Goal: Communication & Community: Answer question/provide support

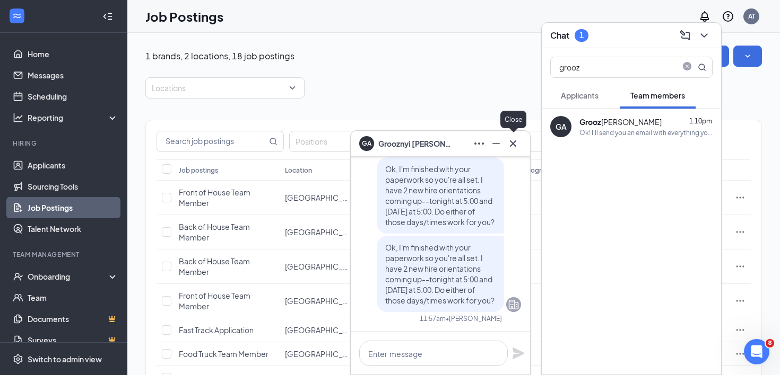
click at [512, 142] on icon "Cross" at bounding box center [512, 143] width 13 height 13
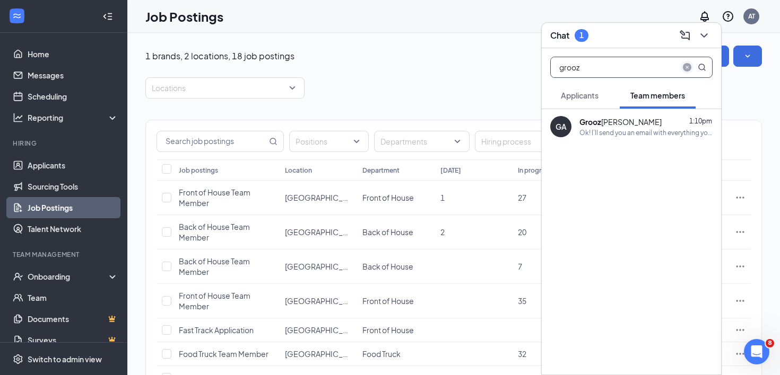
click at [688, 66] on icon "close-circle" at bounding box center [686, 67] width 8 height 8
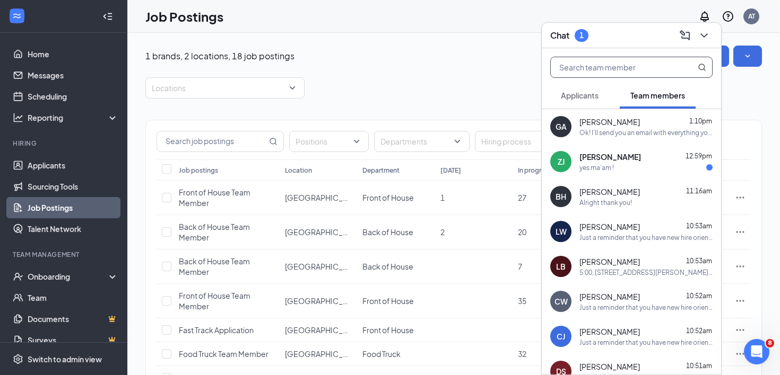
click at [602, 160] on span "[PERSON_NAME]" at bounding box center [610, 157] width 62 height 11
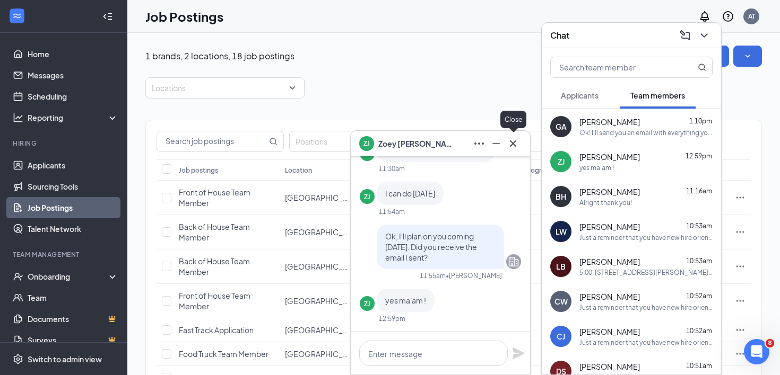
click at [512, 142] on icon "Cross" at bounding box center [512, 143] width 13 height 13
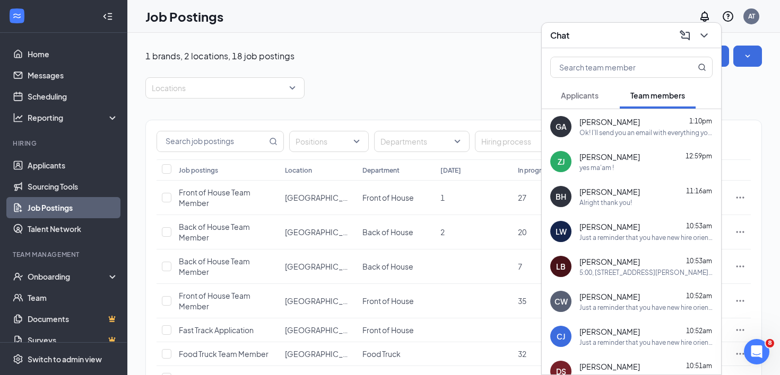
click at [610, 127] on span "[PERSON_NAME]" at bounding box center [609, 122] width 60 height 11
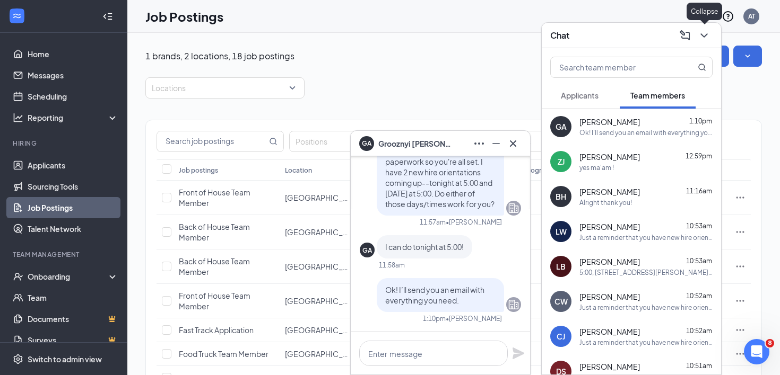
click at [708, 37] on icon "ChevronDown" at bounding box center [703, 35] width 13 height 13
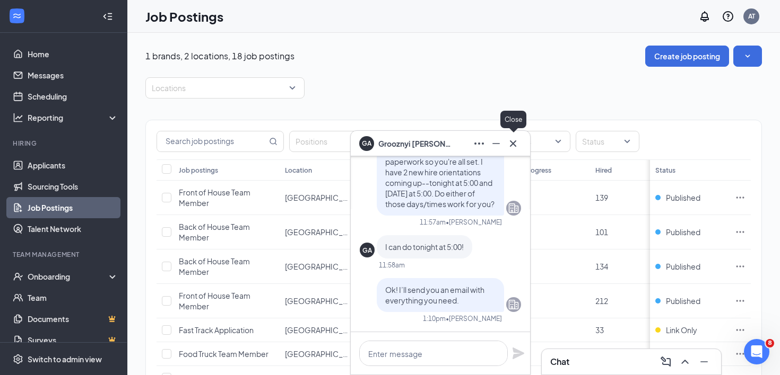
click at [509, 144] on icon "Cross" at bounding box center [512, 143] width 13 height 13
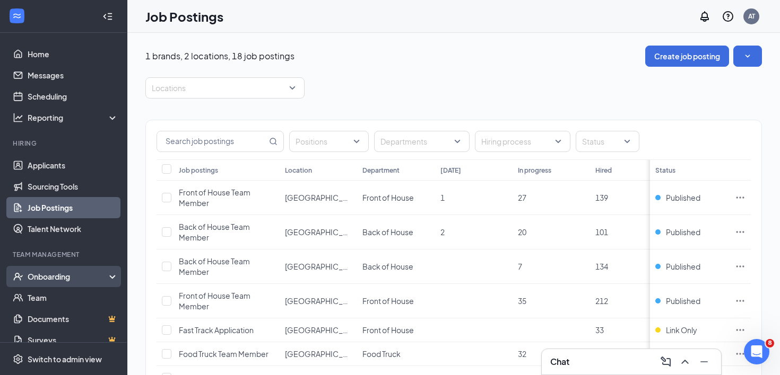
click at [59, 277] on div "Onboarding" at bounding box center [69, 277] width 82 height 11
click at [51, 301] on link "Overview" at bounding box center [73, 297] width 91 height 21
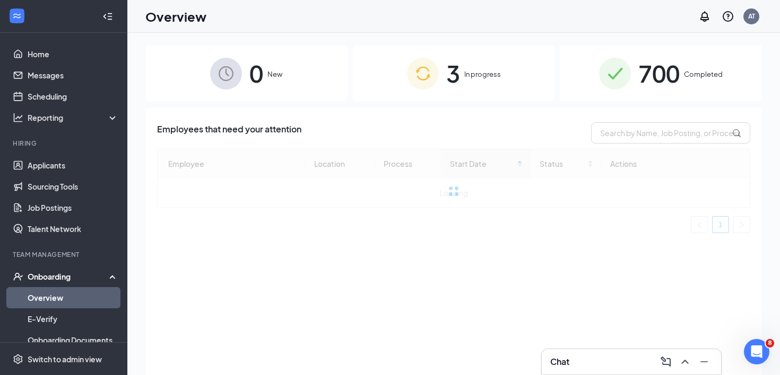
click at [459, 62] on span "3" at bounding box center [453, 73] width 14 height 37
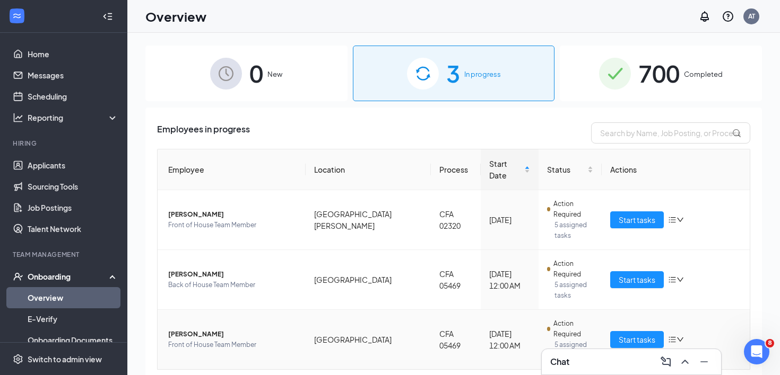
click at [189, 329] on span "Grooznyi N Armstrong" at bounding box center [232, 334] width 129 height 11
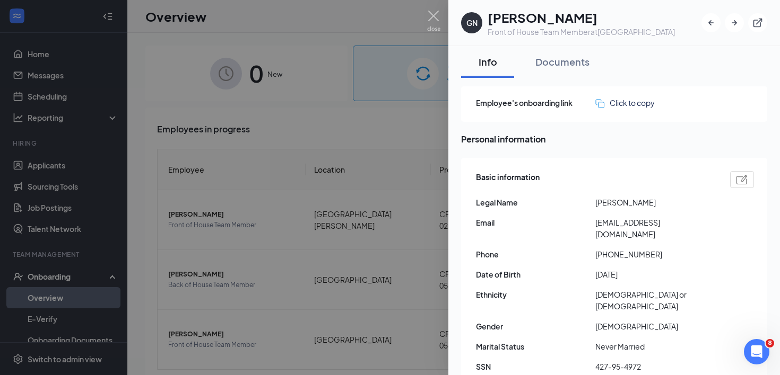
drag, startPoint x: 596, startPoint y: 223, endPoint x: 627, endPoint y: 237, distance: 34.4
click at [627, 237] on span "nicolearmstrong2016@gmail.com" at bounding box center [654, 228] width 119 height 23
copy span "nicolearmstrong2016@gmail.com"
click at [437, 18] on img at bounding box center [433, 21] width 13 height 21
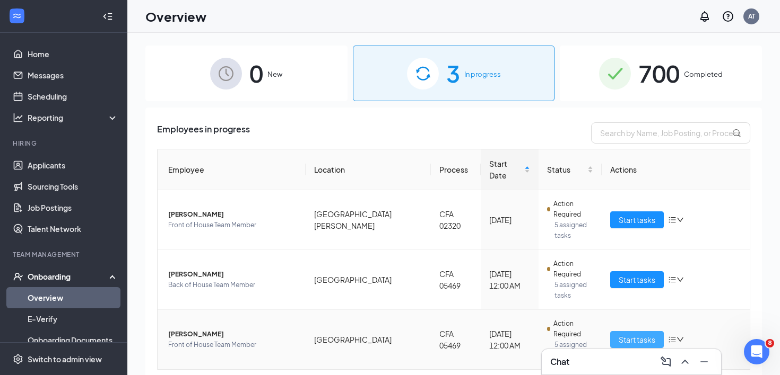
click at [644, 334] on span "Start tasks" at bounding box center [636, 340] width 37 height 12
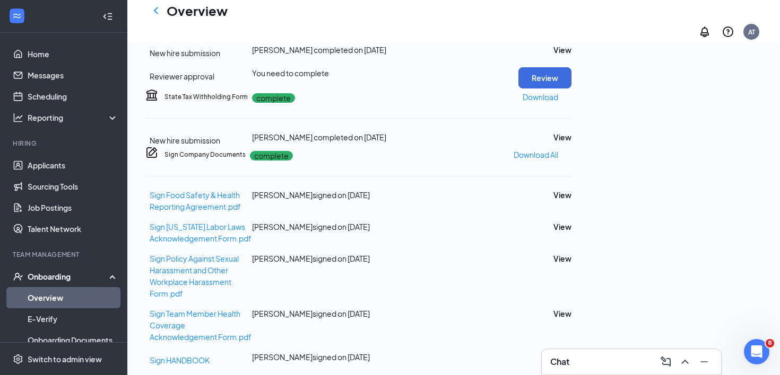
scroll to position [353, 0]
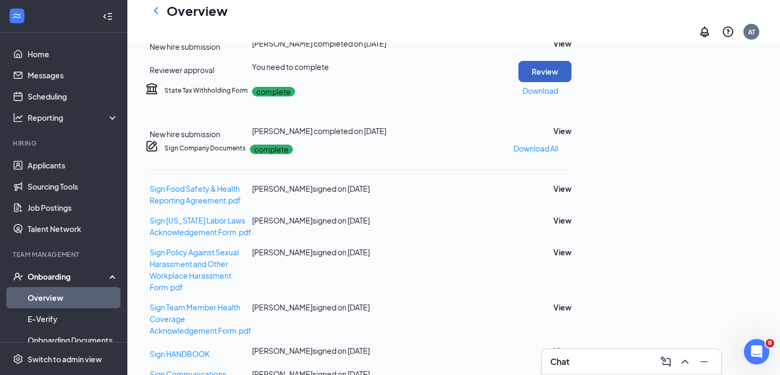
click at [571, 82] on button "Review" at bounding box center [544, 71] width 53 height 21
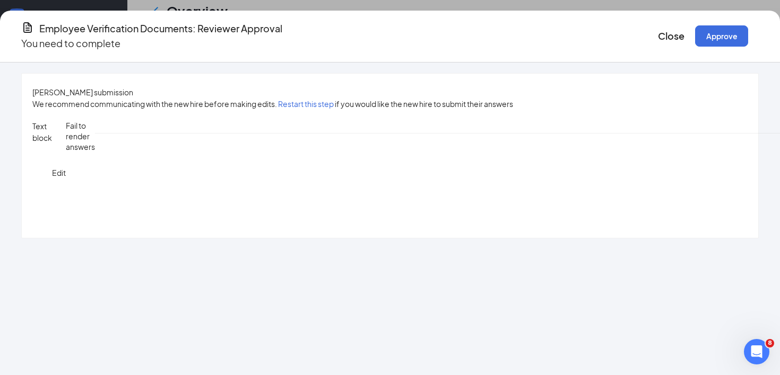
click at [695, 31] on button "Approve" at bounding box center [721, 35] width 53 height 21
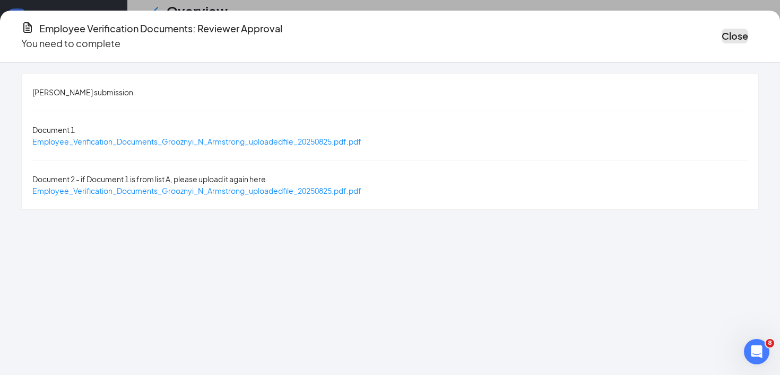
click at [721, 38] on button "Close" at bounding box center [734, 36] width 27 height 15
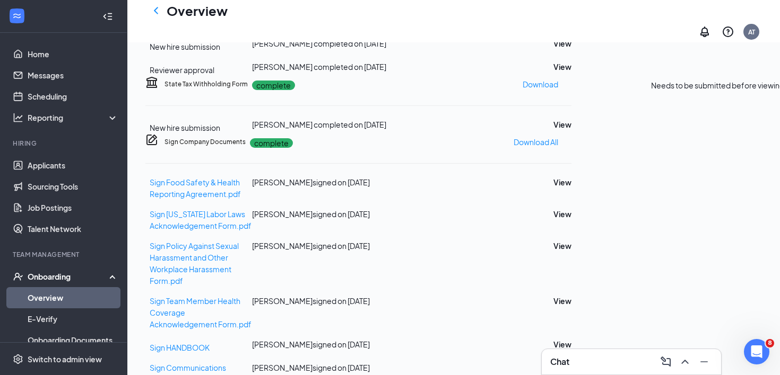
click at [725, 91] on p "Needs to be submitted before viewing." at bounding box center [718, 86] width 135 height 12
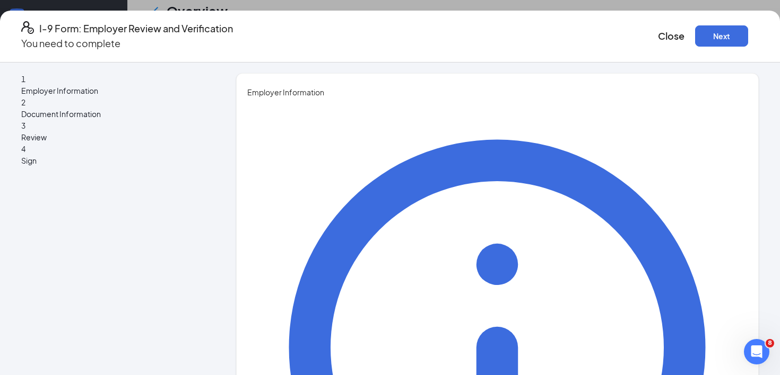
type input "Ashley"
type input "Thompson"
type input "2105147889"
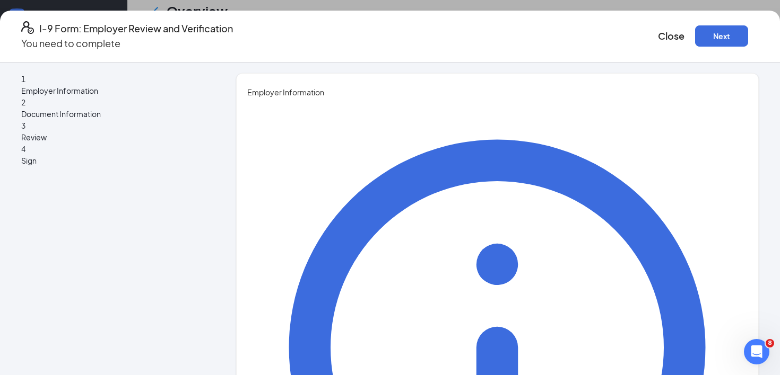
type input "Administrative Assistant"
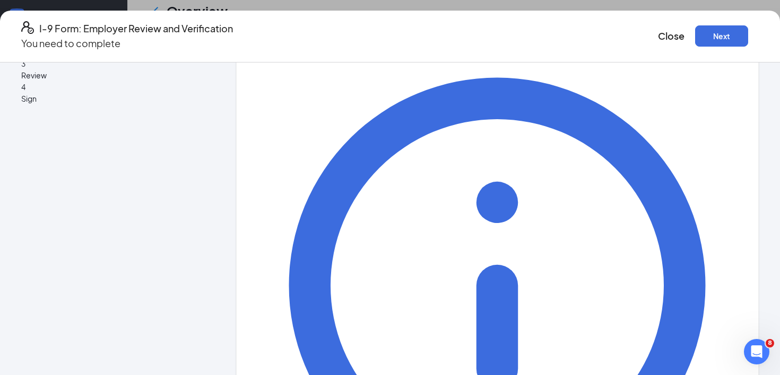
scroll to position [63, 0]
type input "admin@cfaoxfordms.com"
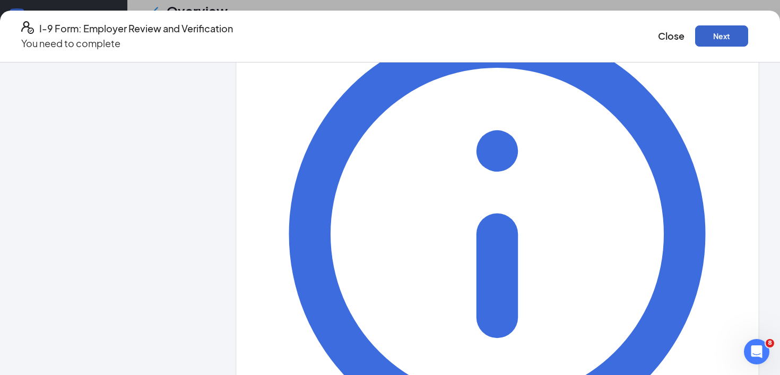
click at [695, 34] on button "Next" at bounding box center [721, 35] width 53 height 21
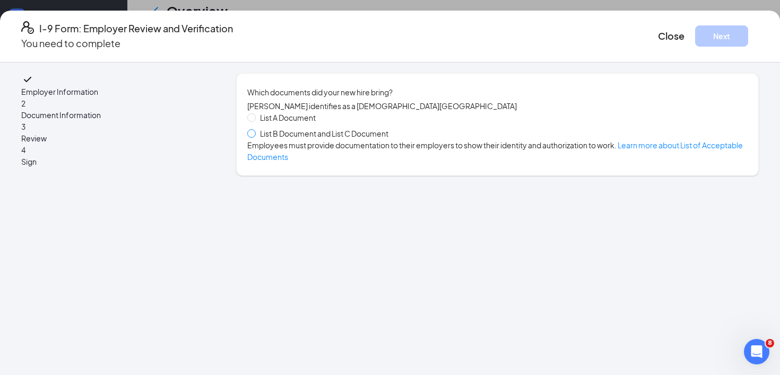
click at [256, 138] on span at bounding box center [251, 133] width 8 height 8
click at [255, 137] on input "List B Document and List C Document" at bounding box center [250, 132] width 7 height 7
radio input "true"
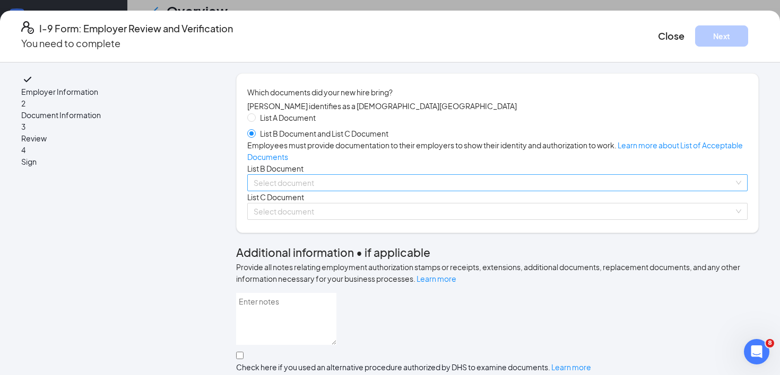
click at [322, 191] on input "search" at bounding box center [493, 183] width 480 height 16
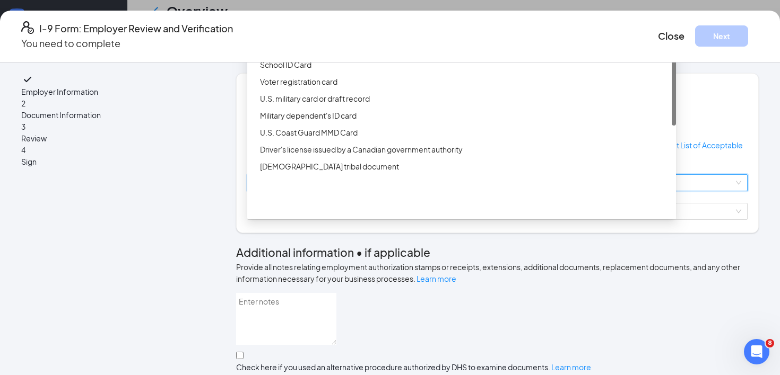
click at [322, 37] on div "Driver’s License issued by U.S State or outlying US possession" at bounding box center [464, 31] width 409 height 12
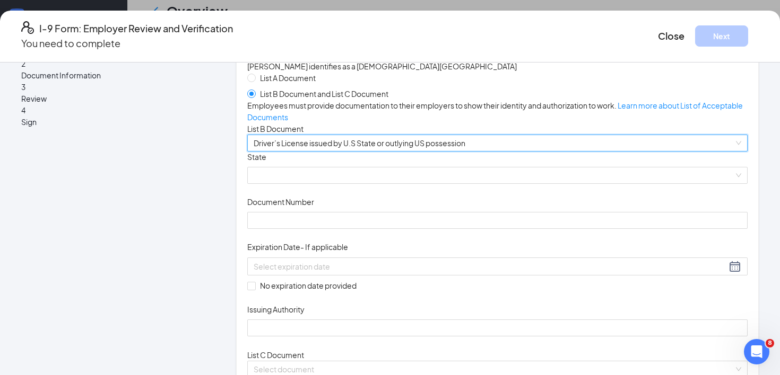
scroll to position [43, 0]
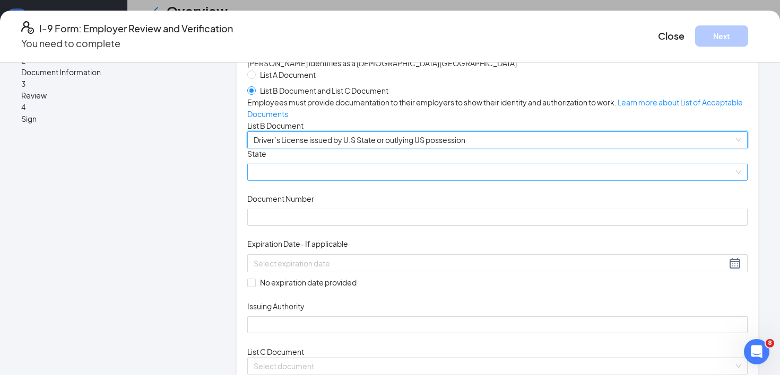
click at [439, 180] on span at bounding box center [496, 172] width 487 height 16
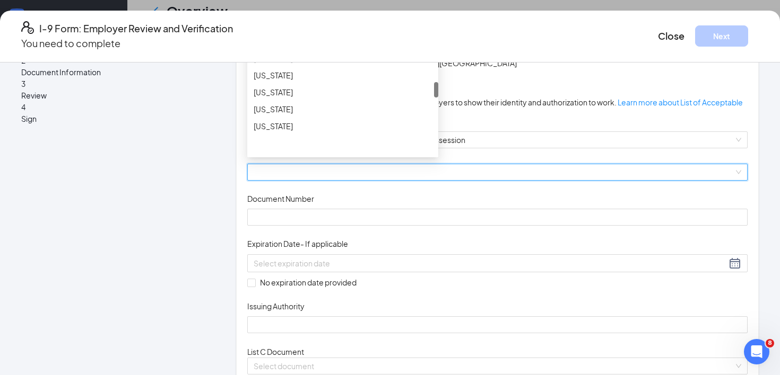
scroll to position [535, 0]
click at [308, 97] on div "Mississippi" at bounding box center [342, 91] width 178 height 12
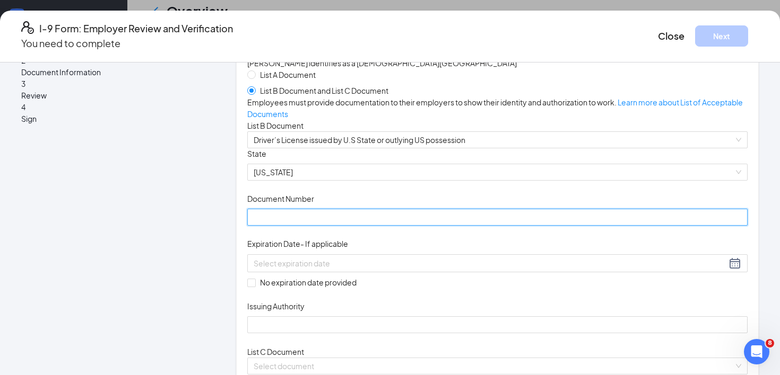
click at [309, 226] on input "Document Number" at bounding box center [497, 217] width 500 height 17
paste input "374043077"
type input "374043077"
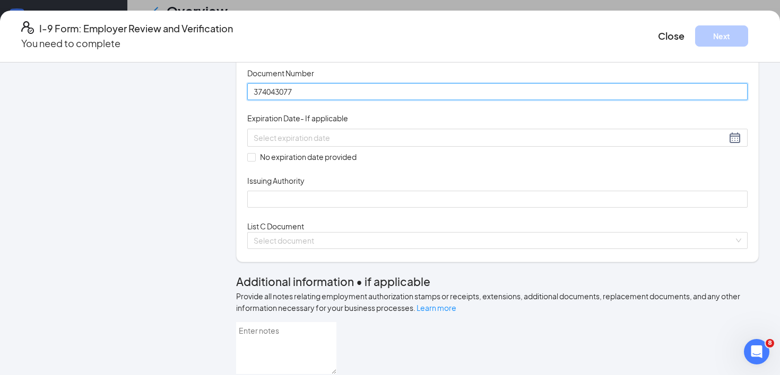
scroll to position [170, 0]
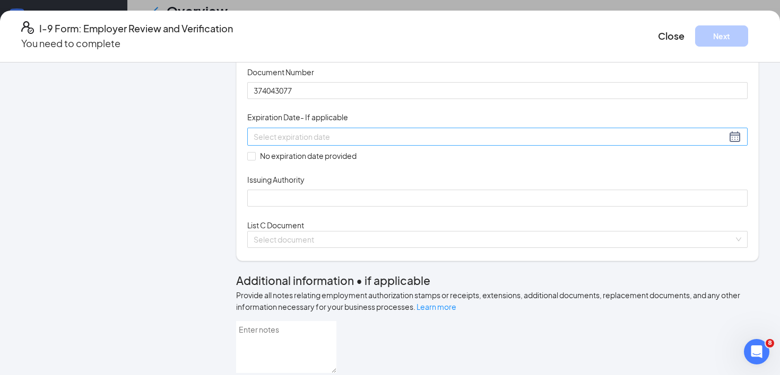
click at [443, 143] on div at bounding box center [496, 136] width 487 height 13
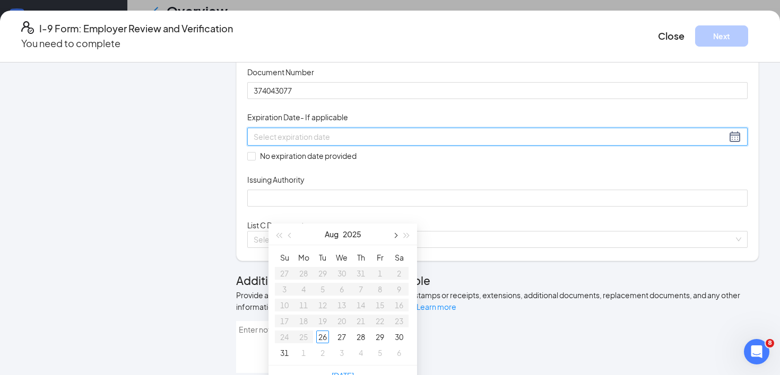
click at [397, 235] on span "button" at bounding box center [394, 235] width 5 height 5
click at [288, 235] on span "button" at bounding box center [290, 235] width 5 height 5
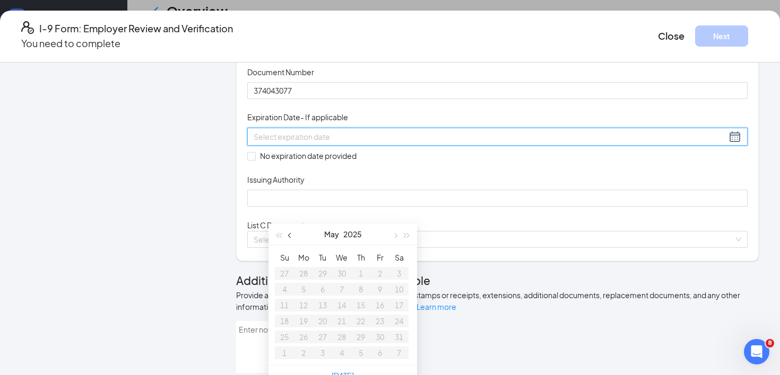
click at [288, 235] on span "button" at bounding box center [290, 235] width 5 height 5
click at [393, 237] on span "button" at bounding box center [394, 235] width 5 height 5
click at [409, 237] on button "button" at bounding box center [407, 234] width 12 height 21
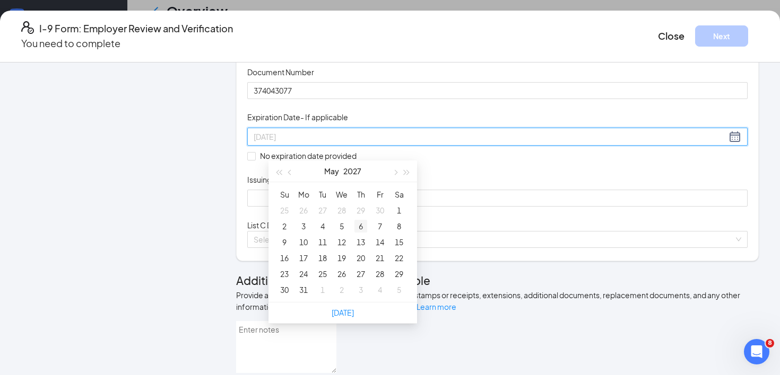
scroll to position [422, 0]
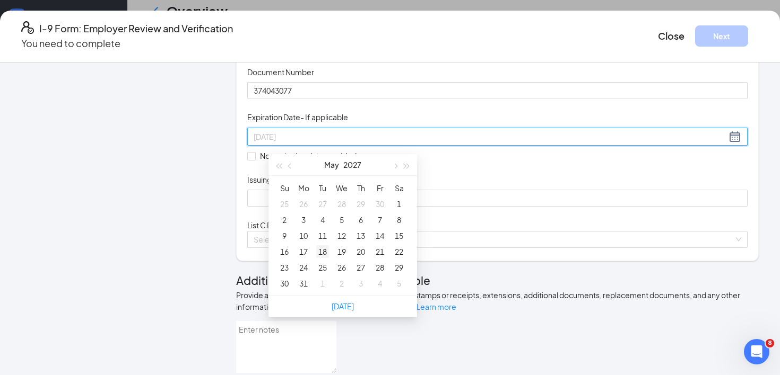
type input "05/18/2027"
click at [322, 251] on div "18" at bounding box center [322, 252] width 13 height 13
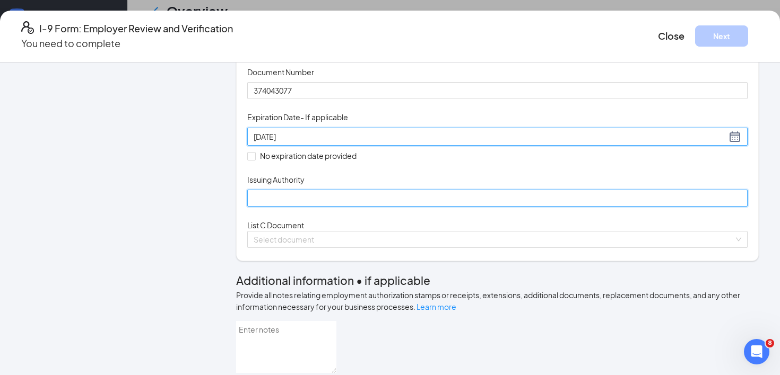
click at [409, 207] on input "Issuing Authority" at bounding box center [497, 198] width 500 height 17
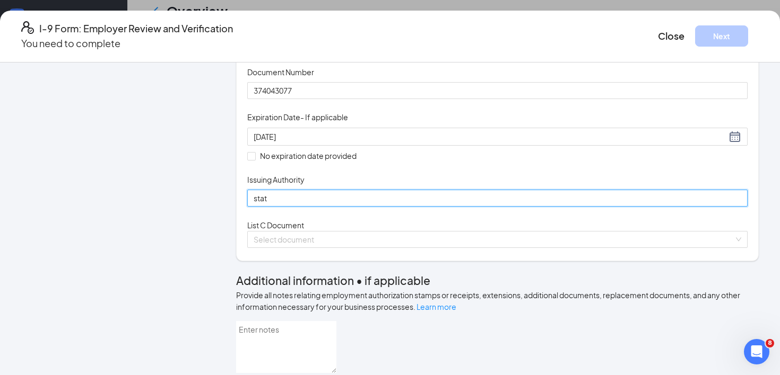
type input "State of Mississippi"
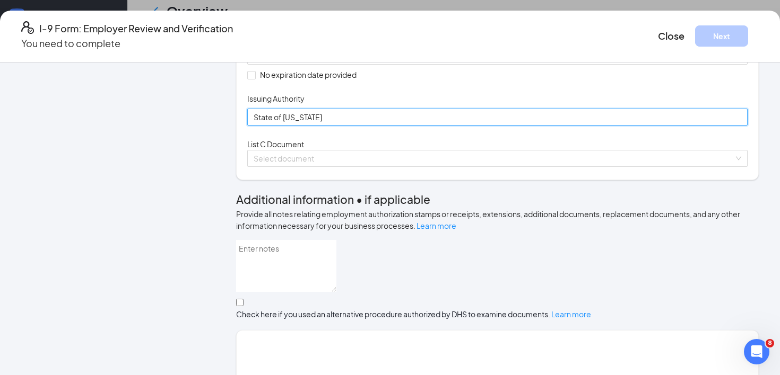
scroll to position [253, 0]
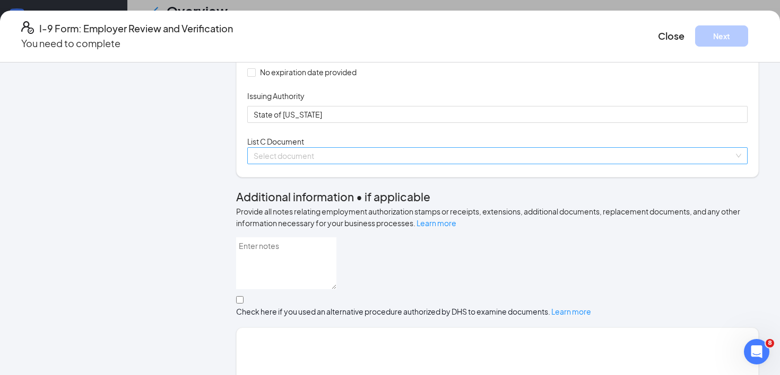
click at [415, 164] on input "search" at bounding box center [493, 156] width 480 height 16
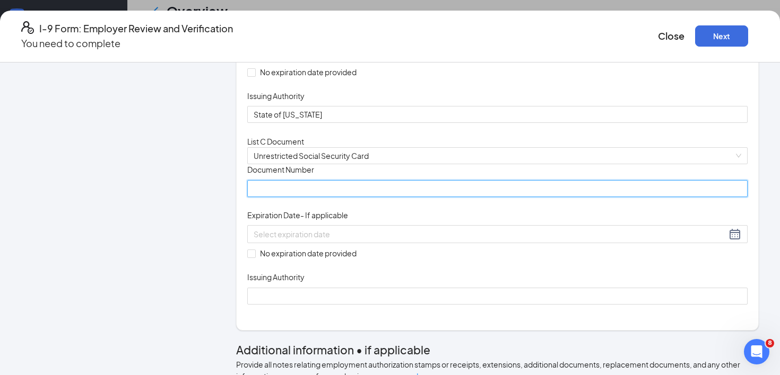
click at [319, 197] on input "Document Number" at bounding box center [497, 188] width 500 height 17
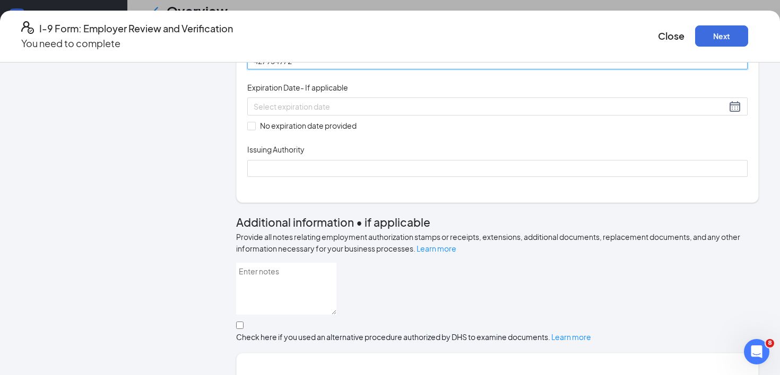
scroll to position [383, 0]
type input "427954972"
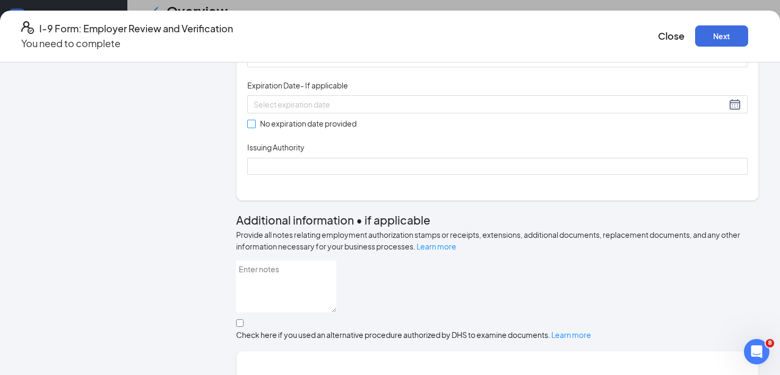
click at [255, 127] on input "No expiration date provided" at bounding box center [250, 123] width 7 height 7
checkbox input "true"
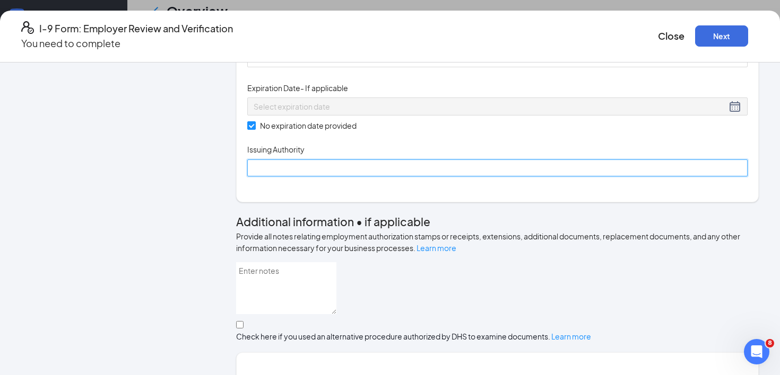
click at [307, 177] on input "Issuing Authority" at bounding box center [497, 168] width 500 height 17
type input "Social Security Administration"
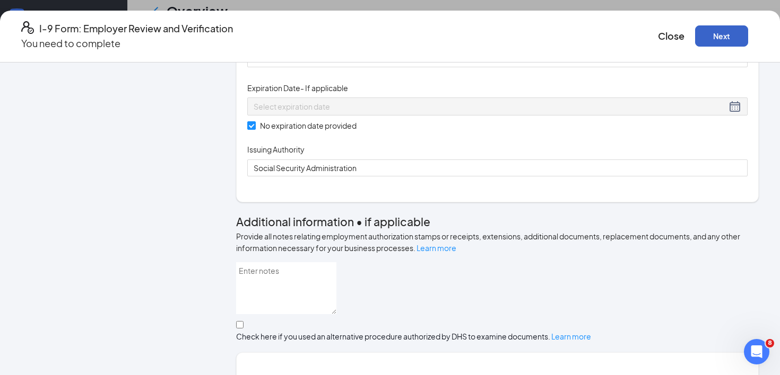
click at [695, 31] on button "Next" at bounding box center [721, 35] width 53 height 21
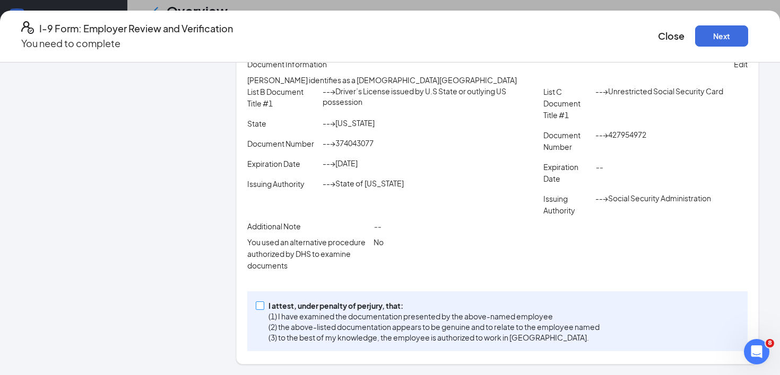
click at [264, 307] on span at bounding box center [260, 306] width 8 height 8
click at [263, 307] on input "I attest, under penalty of perjury, that: (1) I have examined the documentation…" at bounding box center [259, 305] width 7 height 7
checkbox input "true"
click at [695, 29] on button "Next" at bounding box center [721, 35] width 53 height 21
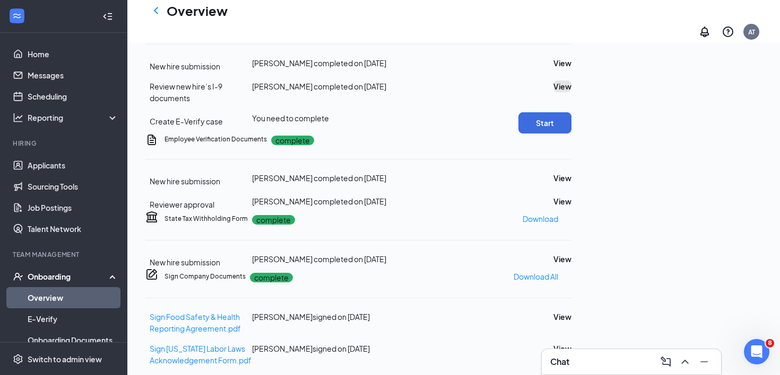
scroll to position [217, 0]
click at [571, 134] on button "Start" at bounding box center [544, 123] width 53 height 21
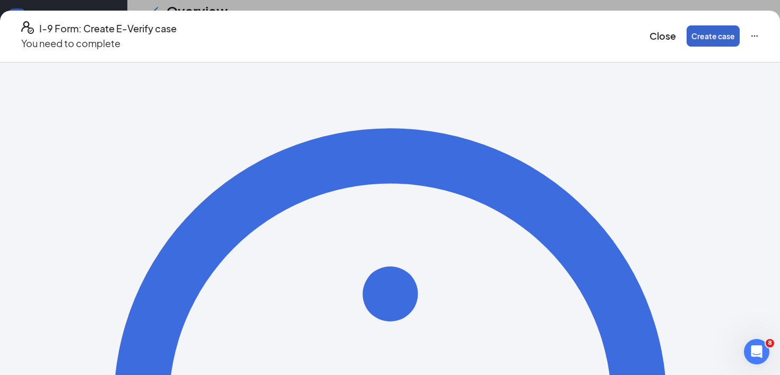
click at [686, 30] on button "Create case" at bounding box center [712, 35] width 53 height 21
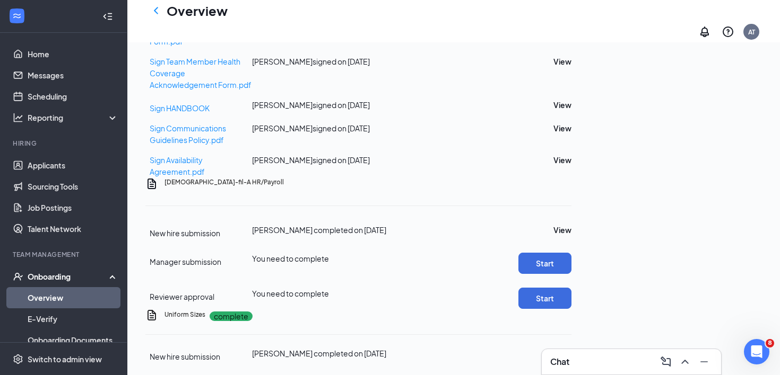
scroll to position [897, 0]
click at [571, 253] on button "Start" at bounding box center [544, 263] width 53 height 21
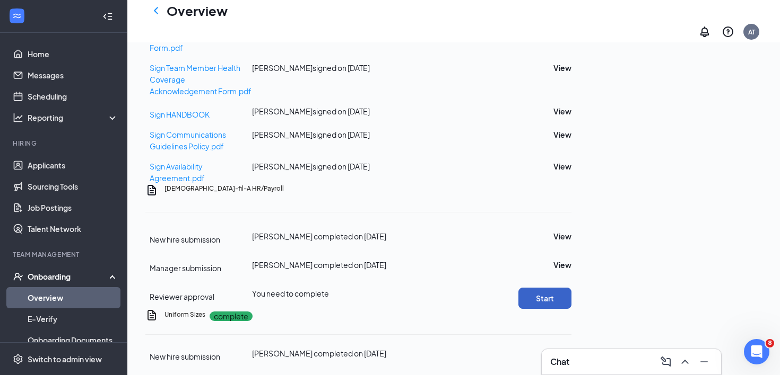
click at [571, 288] on button "Start" at bounding box center [544, 298] width 53 height 21
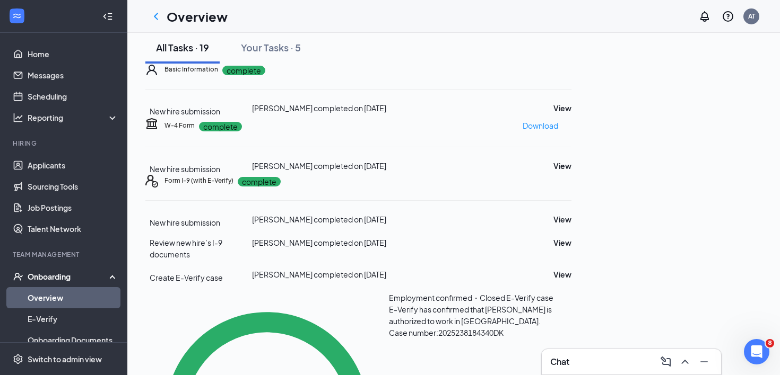
scroll to position [0, 0]
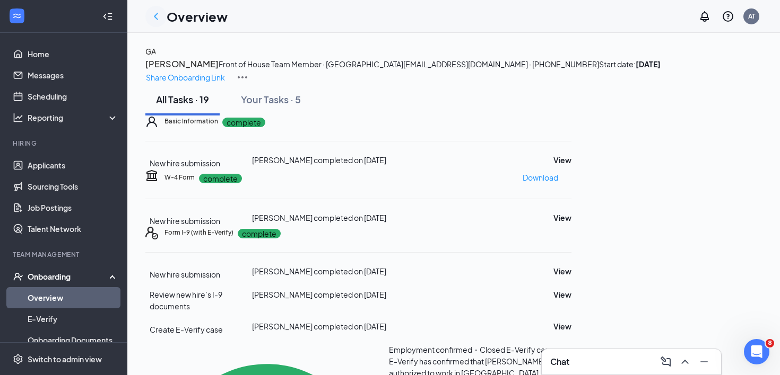
click at [159, 19] on icon "ChevronLeft" at bounding box center [156, 16] width 13 height 13
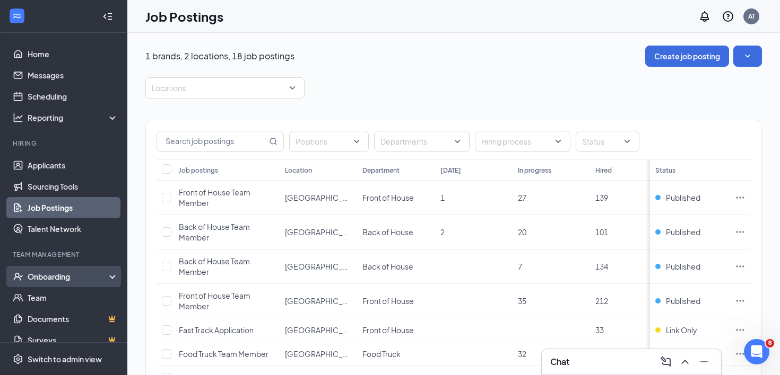
click at [64, 272] on div "Onboarding" at bounding box center [69, 277] width 82 height 11
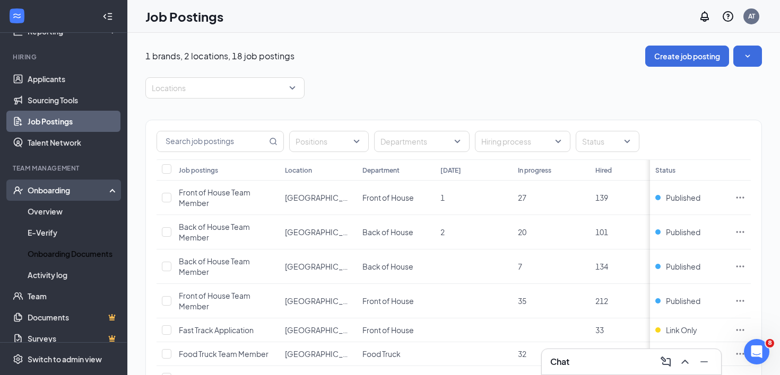
scroll to position [98, 0]
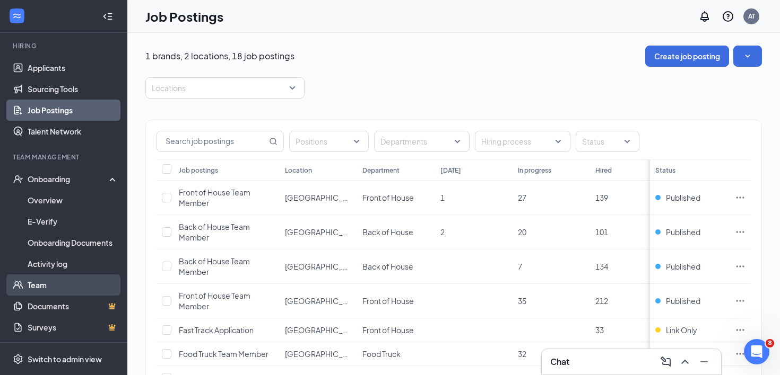
click at [45, 287] on link "Team" at bounding box center [73, 285] width 91 height 21
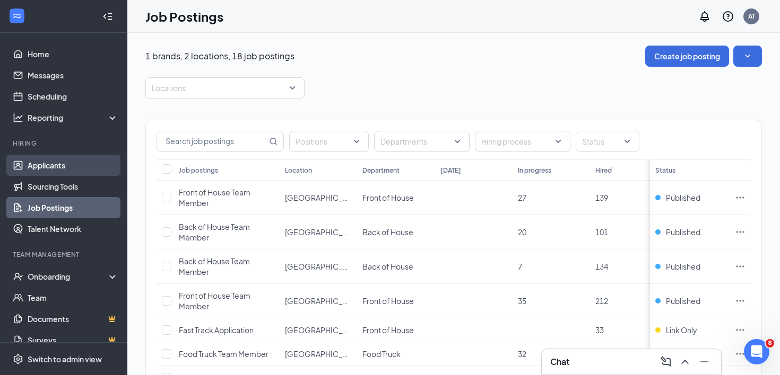
click at [63, 171] on link "Applicants" at bounding box center [73, 165] width 91 height 21
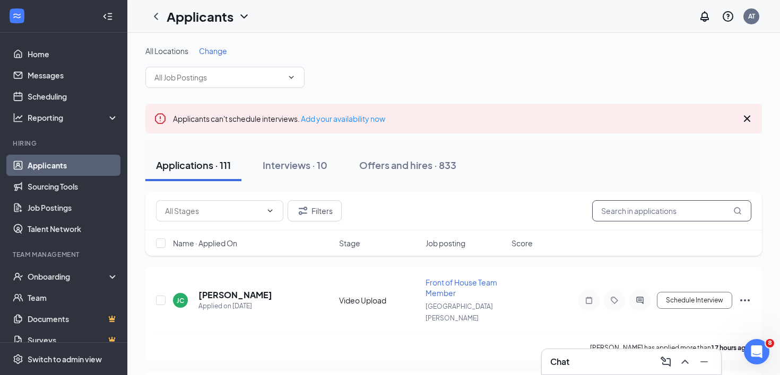
click at [606, 212] on input "text" at bounding box center [671, 210] width 159 height 21
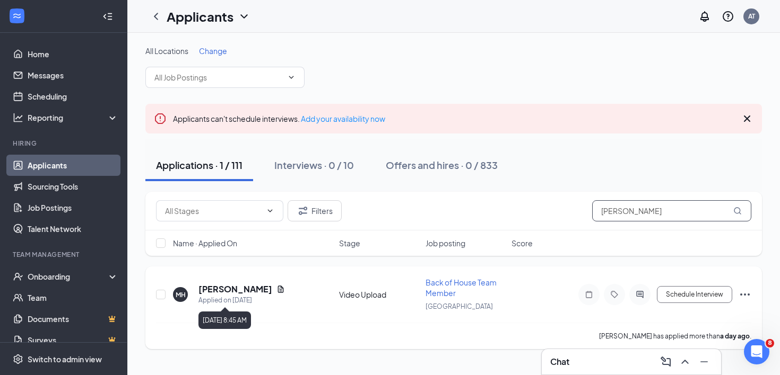
type input "[PERSON_NAME]"
click at [216, 290] on h5 "[PERSON_NAME]" at bounding box center [235, 290] width 74 height 12
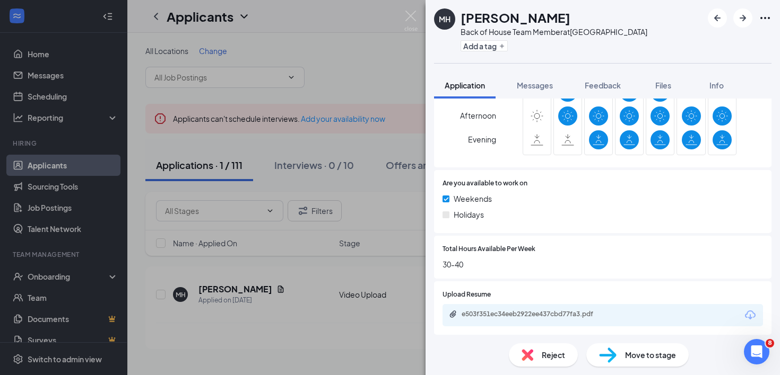
scroll to position [617, 0]
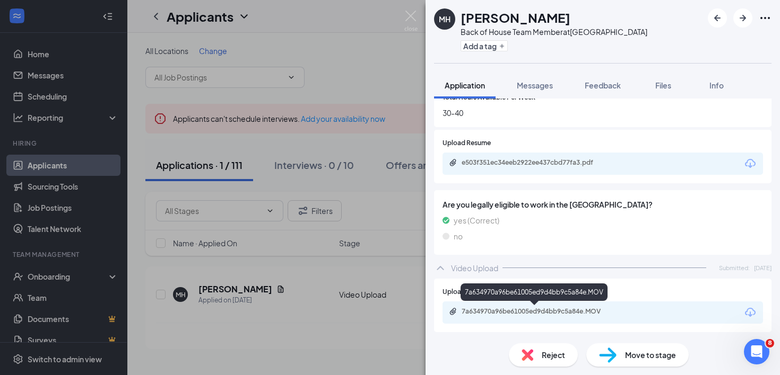
click at [547, 316] on div "7a634970a96be61005ed9d4bb9c5a84e.MOV" at bounding box center [535, 312] width 148 height 8
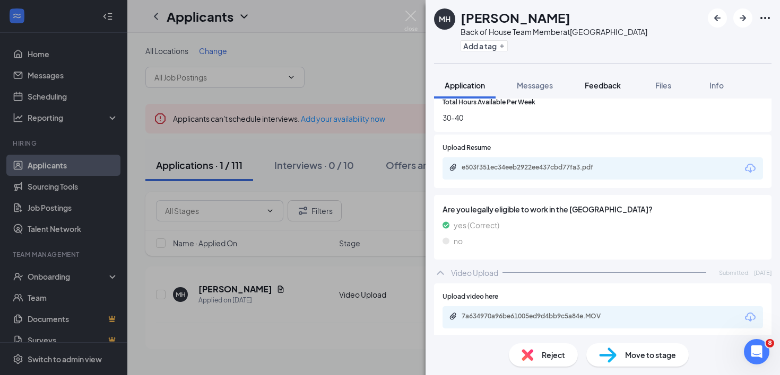
click at [603, 82] on span "Feedback" at bounding box center [602, 86] width 36 height 10
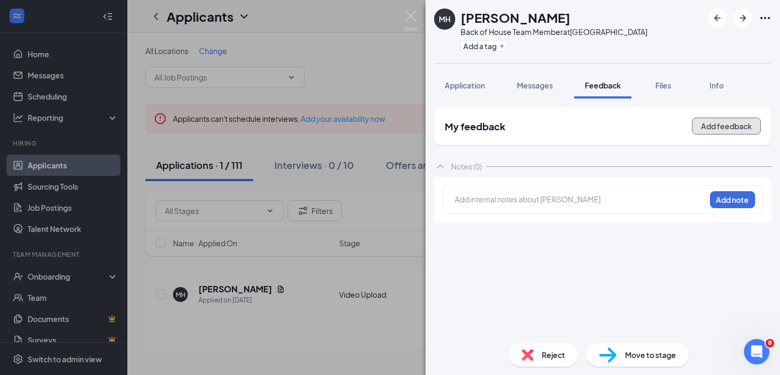
click at [704, 126] on button "Add feedback" at bounding box center [725, 126] width 69 height 17
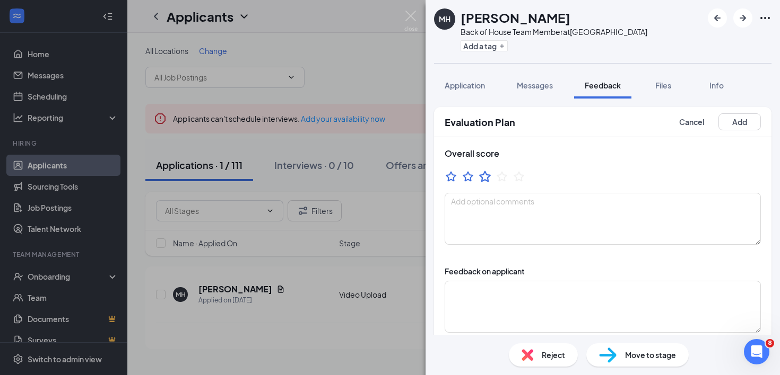
click at [487, 177] on icon "StarBorder" at bounding box center [485, 176] width 12 height 11
click at [736, 121] on button "Add" at bounding box center [739, 121] width 42 height 17
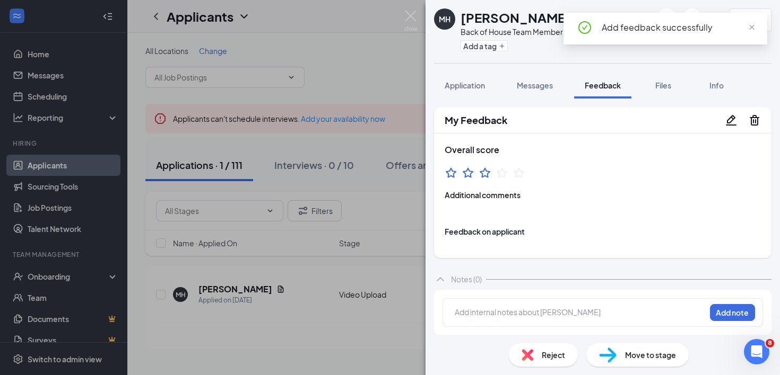
click at [552, 354] on span "Reject" at bounding box center [552, 355] width 23 height 12
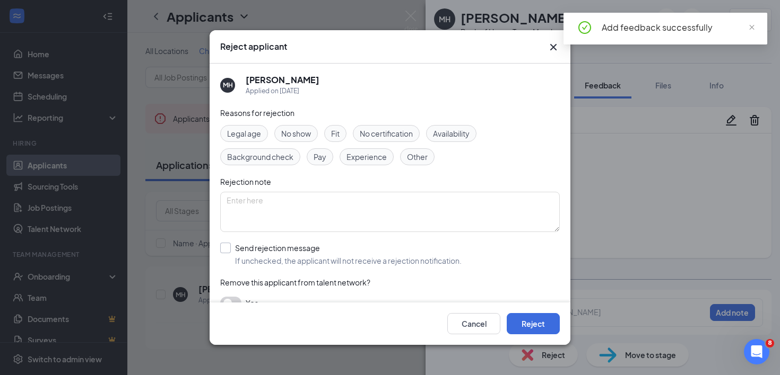
click at [230, 254] on input "Send rejection message If unchecked, the applicant will not receive a rejection…" at bounding box center [340, 254] width 241 height 23
checkbox input "true"
click at [532, 323] on button "Reject" at bounding box center [532, 323] width 53 height 21
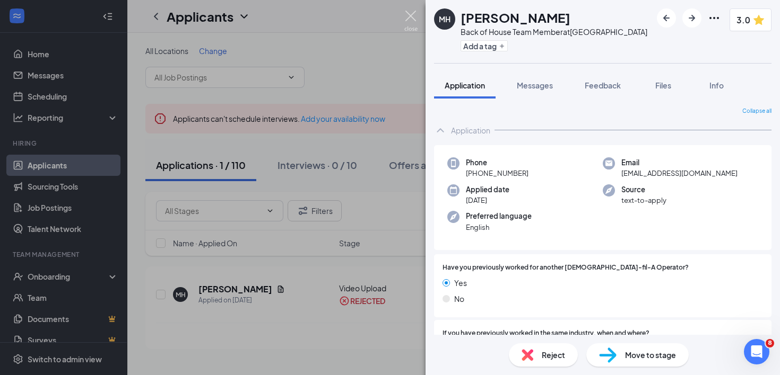
click at [409, 15] on img at bounding box center [410, 21] width 13 height 21
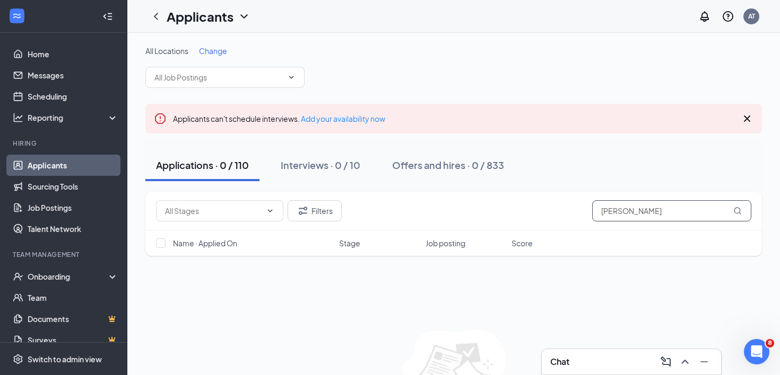
click at [623, 213] on input "[PERSON_NAME]" at bounding box center [671, 210] width 159 height 21
type input "addi"
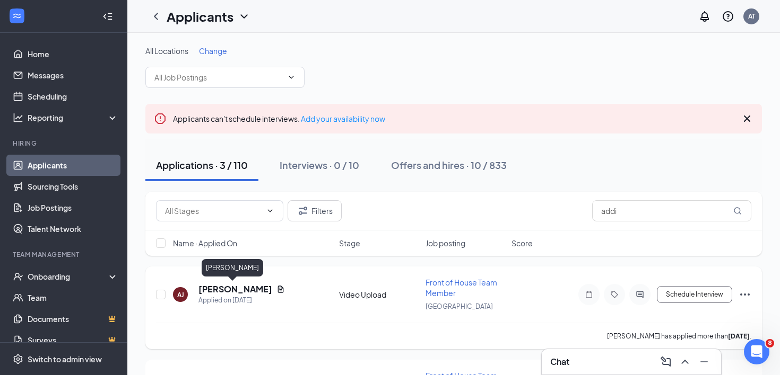
click at [219, 288] on h5 "[PERSON_NAME]" at bounding box center [235, 290] width 74 height 12
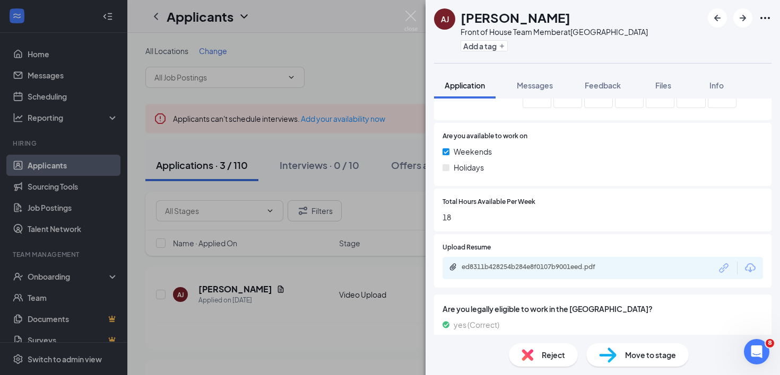
scroll to position [640, 0]
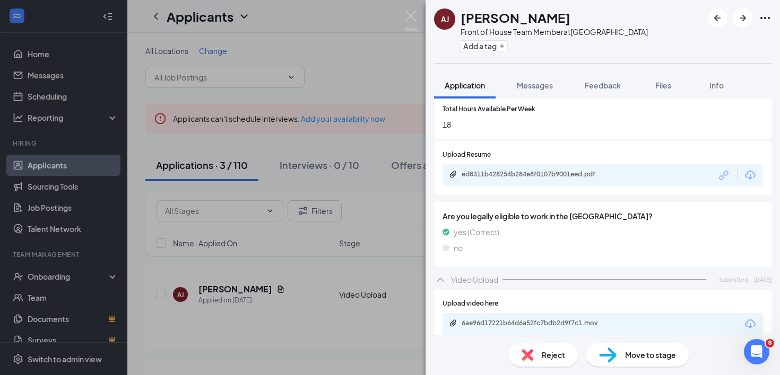
click at [577, 319] on div "6ae96d17221b64d6a52fc7bdb2d9f7c1.mov" at bounding box center [535, 323] width 148 height 8
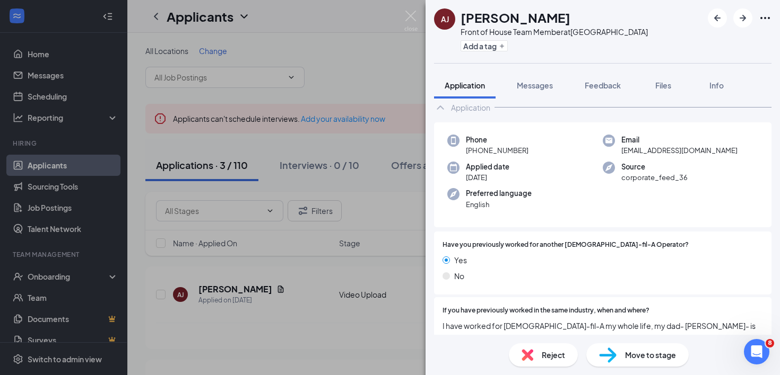
scroll to position [0, 0]
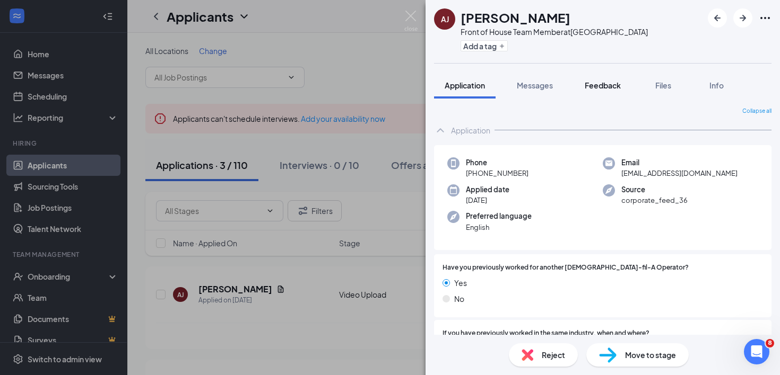
click at [611, 84] on span "Feedback" at bounding box center [602, 86] width 36 height 10
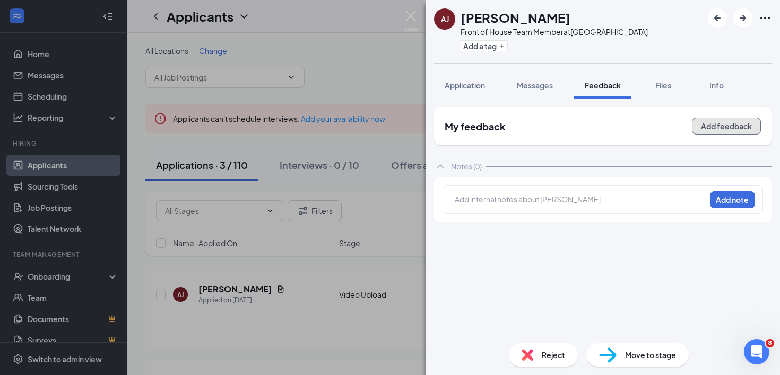
click at [711, 133] on button "Add feedback" at bounding box center [725, 126] width 69 height 17
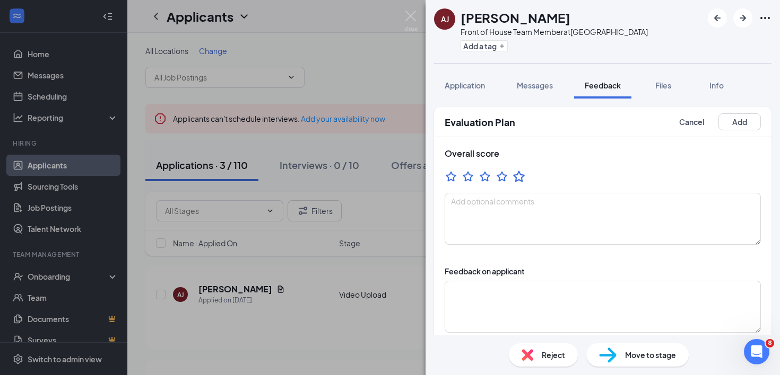
click at [518, 177] on icon "StarBorder" at bounding box center [519, 177] width 14 height 14
click at [733, 126] on button "Add" at bounding box center [739, 121] width 42 height 17
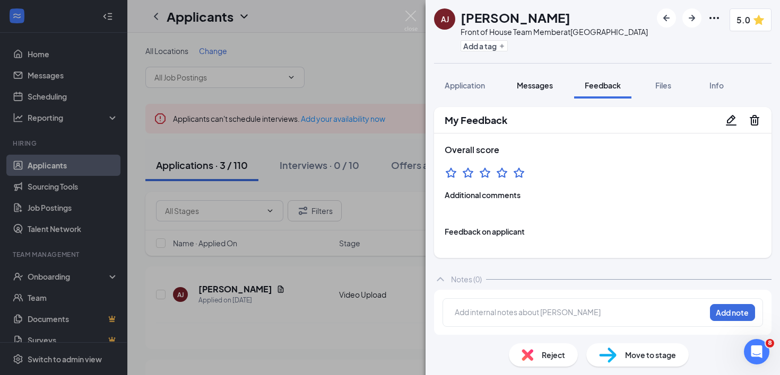
click at [528, 81] on span "Messages" at bounding box center [535, 86] width 36 height 10
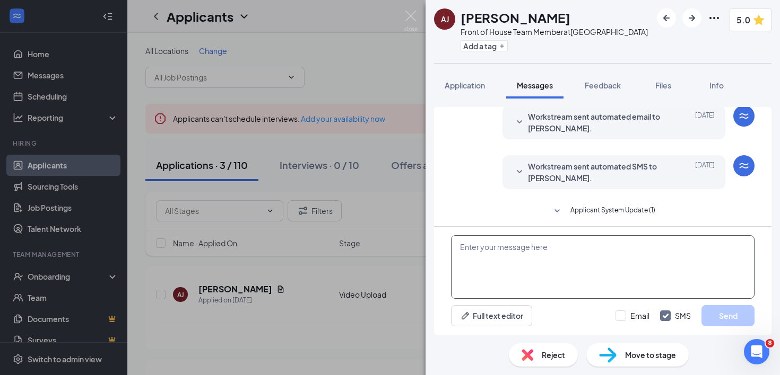
scroll to position [42, 0]
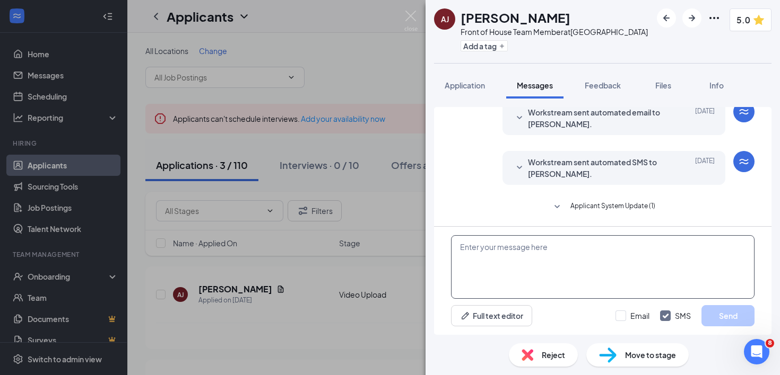
click at [517, 256] on textarea at bounding box center [602, 267] width 303 height 64
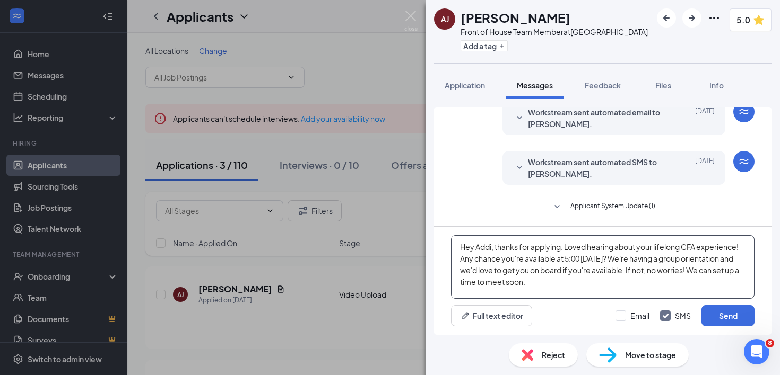
type textarea "Hey Addi, thanks for applying. Loved hearing about your lifelong CFA experience…"
click at [727, 328] on div "Hey Addi, thanks for applying. Loved hearing about your lifelong CFA experience…" at bounding box center [602, 281] width 337 height 108
click at [726, 318] on button "Send" at bounding box center [727, 315] width 53 height 21
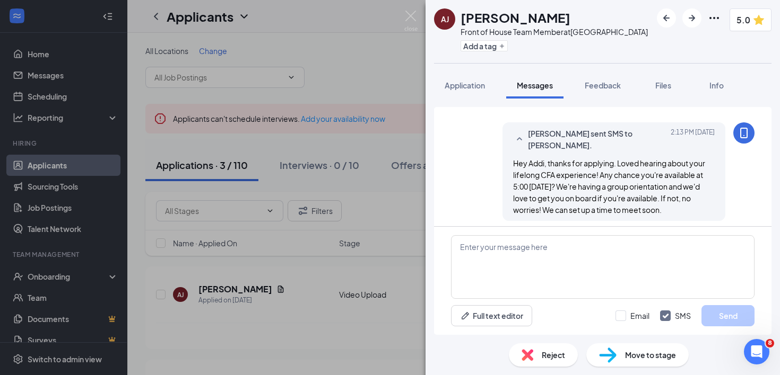
scroll to position [156, 0]
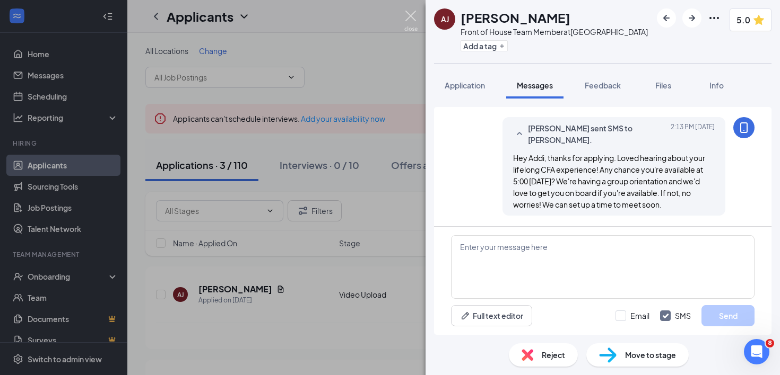
click at [410, 17] on img at bounding box center [410, 21] width 13 height 21
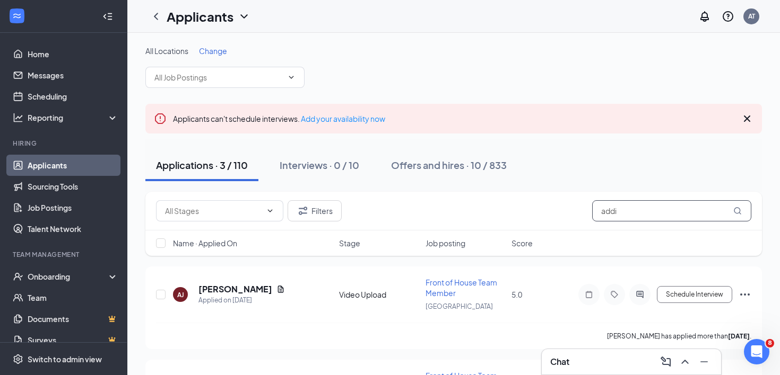
drag, startPoint x: 625, startPoint y: 213, endPoint x: 521, endPoint y: 191, distance: 106.3
click at [521, 191] on div "All Locations Change Applicants can't schedule interviews. Add your availabilit…" at bounding box center [453, 297] width 616 height 502
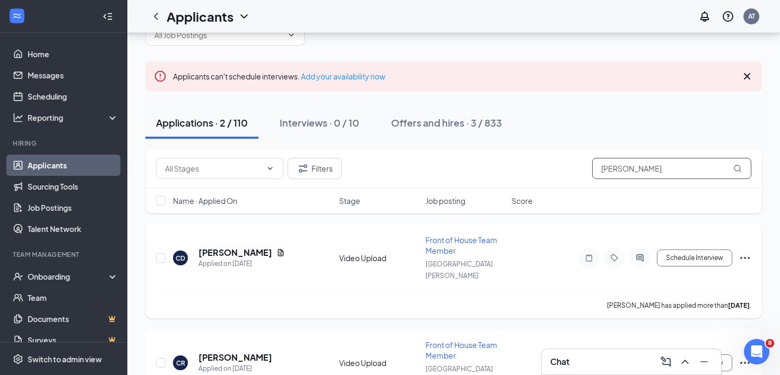
scroll to position [78, 0]
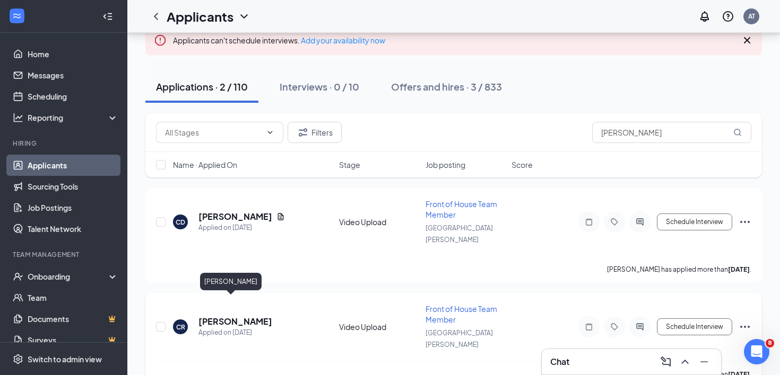
click at [229, 316] on h5 "[PERSON_NAME]" at bounding box center [235, 322] width 74 height 12
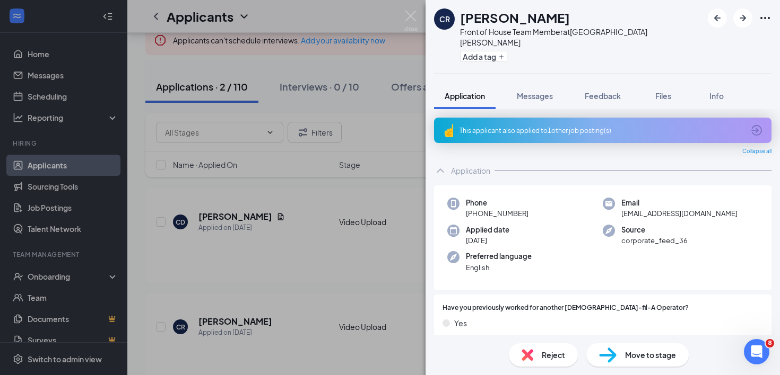
click at [553, 126] on div "This applicant also applied to 1 other job posting(s)" at bounding box center [601, 130] width 284 height 9
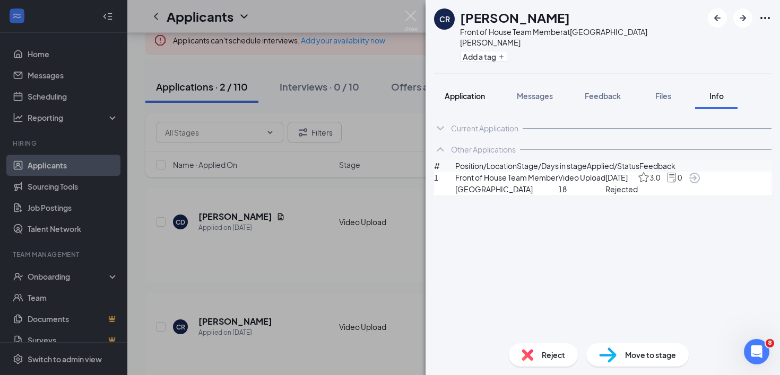
click at [469, 91] on span "Application" at bounding box center [464, 96] width 40 height 10
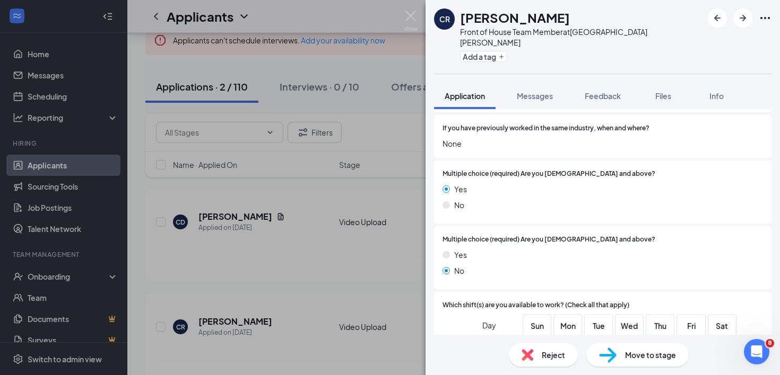
scroll to position [589, 0]
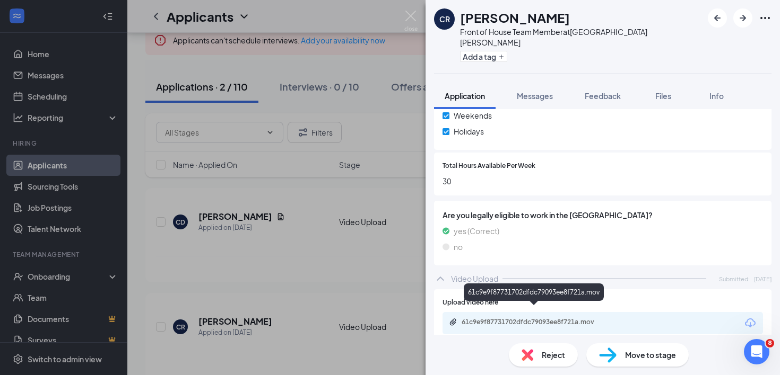
click at [538, 318] on div "61c9e9f87731702dfdc79093ee8f721a.mov" at bounding box center [535, 322] width 148 height 8
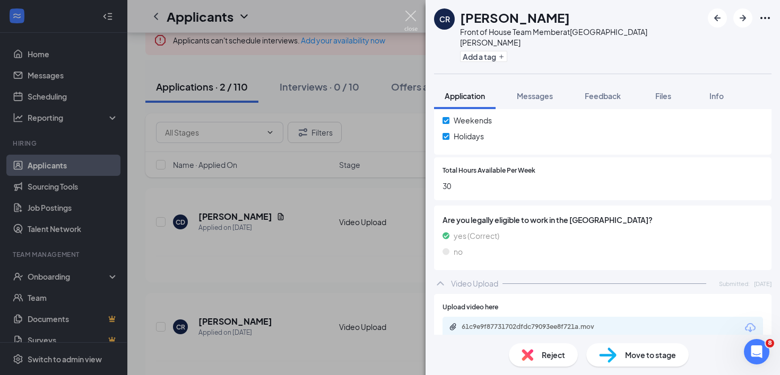
click at [410, 14] on img at bounding box center [410, 21] width 13 height 21
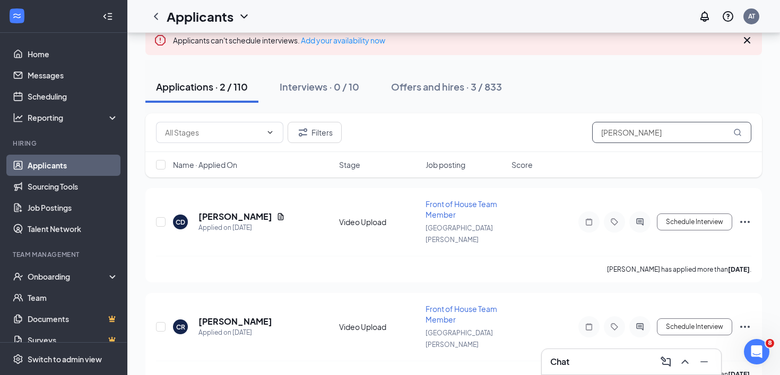
click at [631, 133] on input "[PERSON_NAME]" at bounding box center [671, 132] width 159 height 21
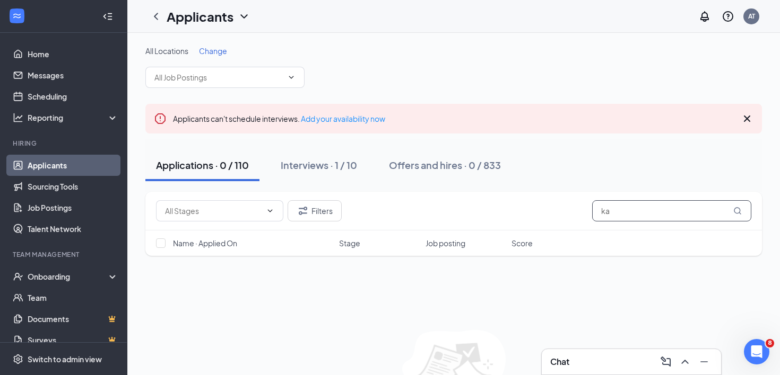
type input "k"
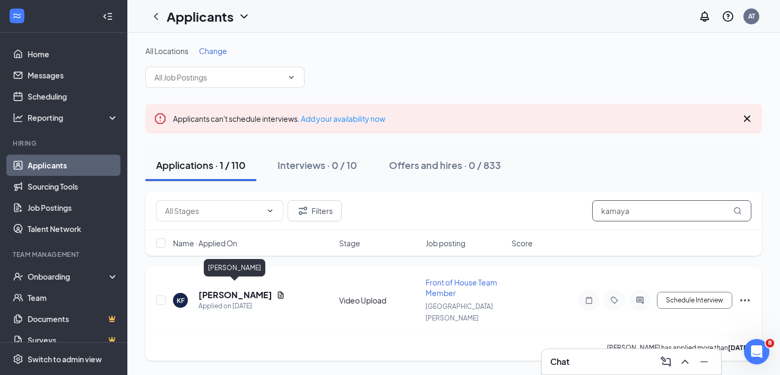
type input "kamaya"
click at [229, 282] on div "KF [PERSON_NAME] Applied on [DATE] Video Upload Front of House Team Member [GEO…" at bounding box center [453, 305] width 595 height 57
click at [227, 290] on h5 "[PERSON_NAME]" at bounding box center [235, 296] width 74 height 12
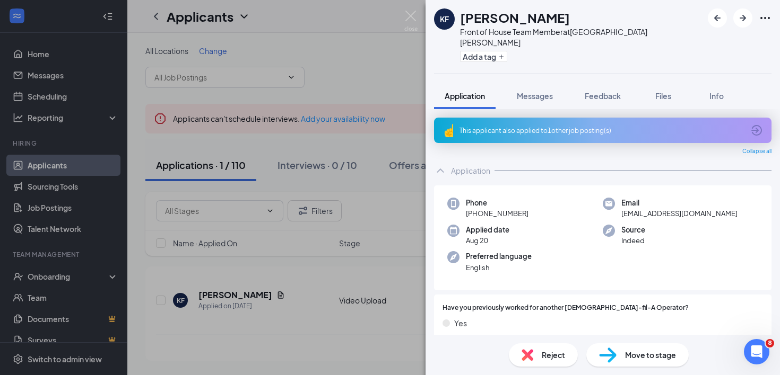
click at [558, 126] on div "This applicant also applied to 1 other job posting(s)" at bounding box center [601, 130] width 284 height 9
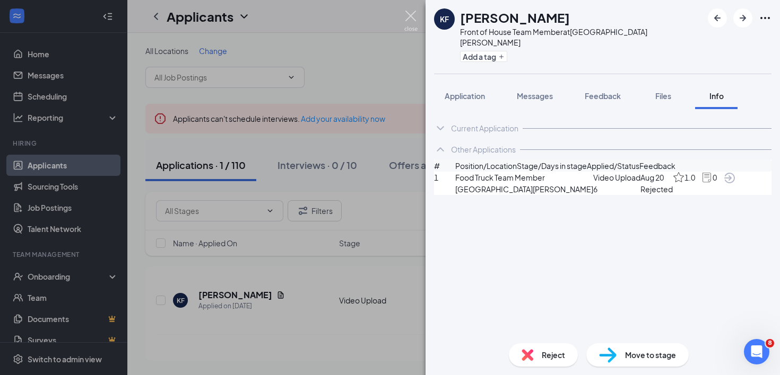
click at [405, 16] on img at bounding box center [410, 21] width 13 height 21
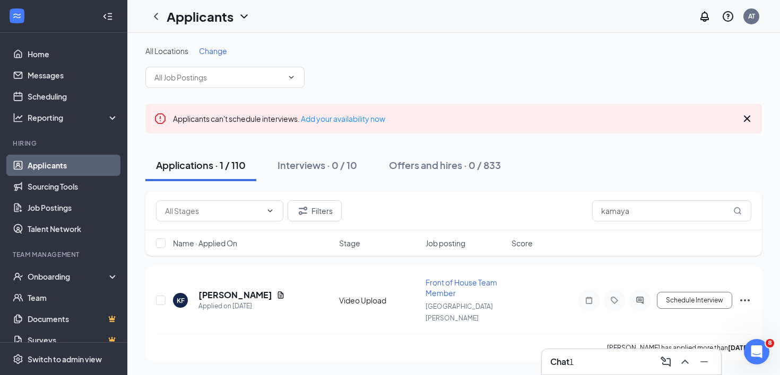
click at [573, 365] on div "Chat 1" at bounding box center [561, 362] width 23 height 12
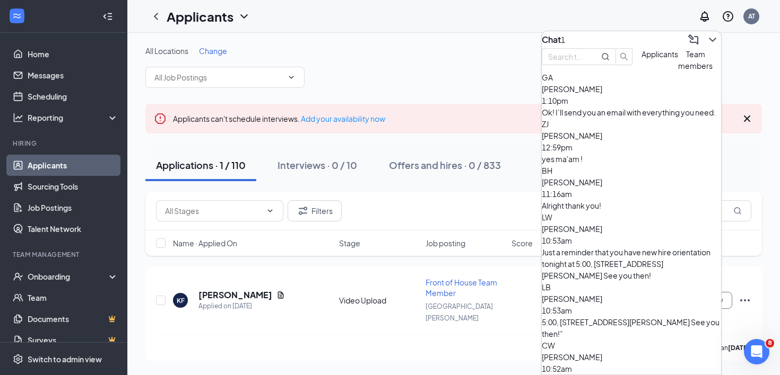
click at [641, 59] on span "Applicants" at bounding box center [659, 54] width 37 height 10
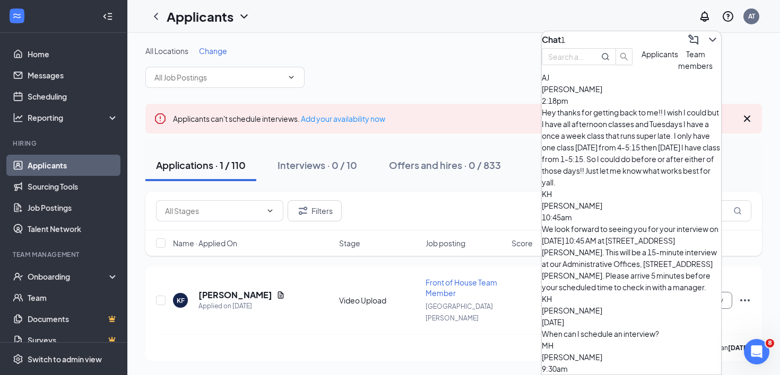
click at [585, 94] on span "[PERSON_NAME]" at bounding box center [571, 89] width 60 height 10
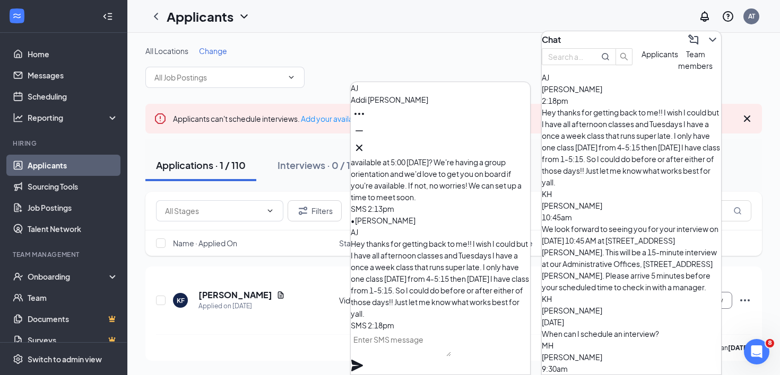
click at [451, 353] on textarea at bounding box center [401, 343] width 100 height 25
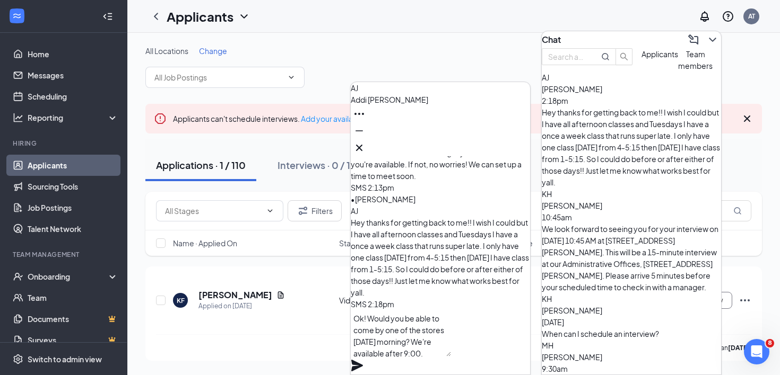
type textarea "Ok! Would you be able to come by one of the stores [DATE] morning? We're availa…"
click at [363, 360] on icon "Plane" at bounding box center [357, 366] width 12 height 12
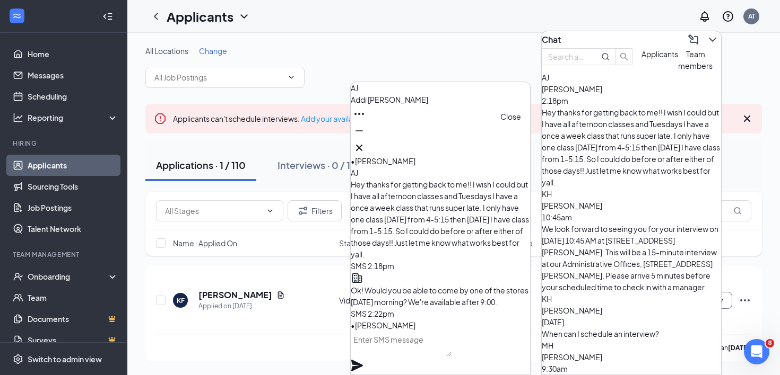
click at [365, 143] on icon "Cross" at bounding box center [359, 148] width 13 height 13
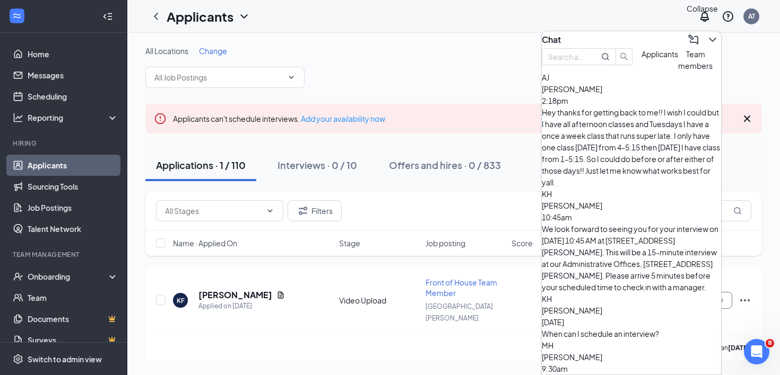
click at [706, 34] on icon "ChevronDown" at bounding box center [712, 39] width 13 height 13
